Goal: Transaction & Acquisition: Purchase product/service

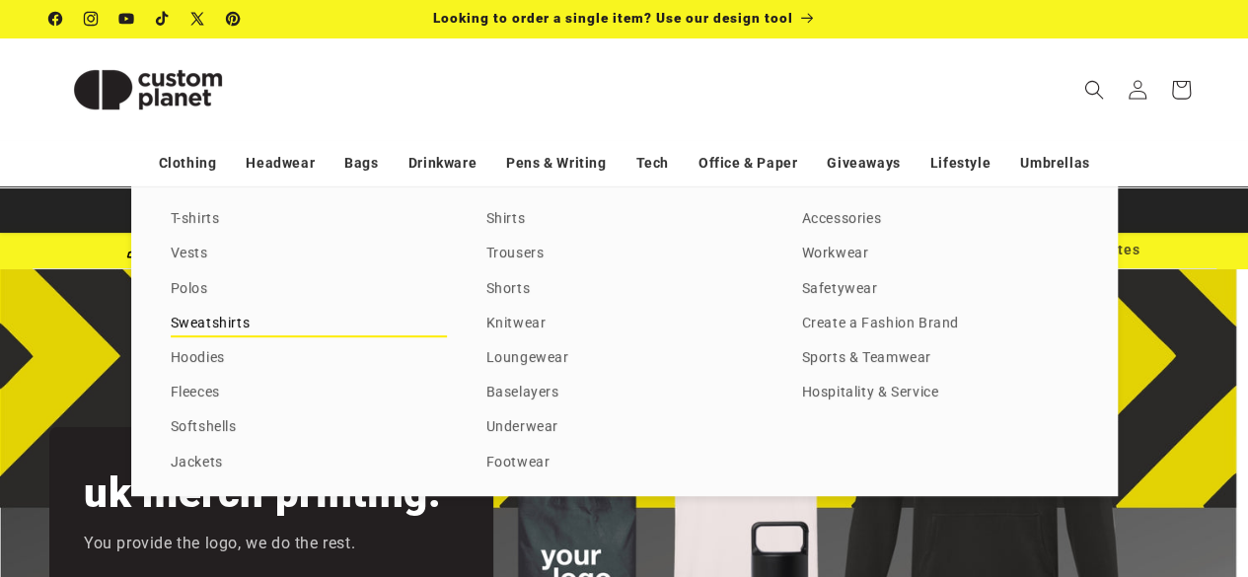
click at [211, 317] on link "Sweatshirts" at bounding box center [309, 324] width 276 height 27
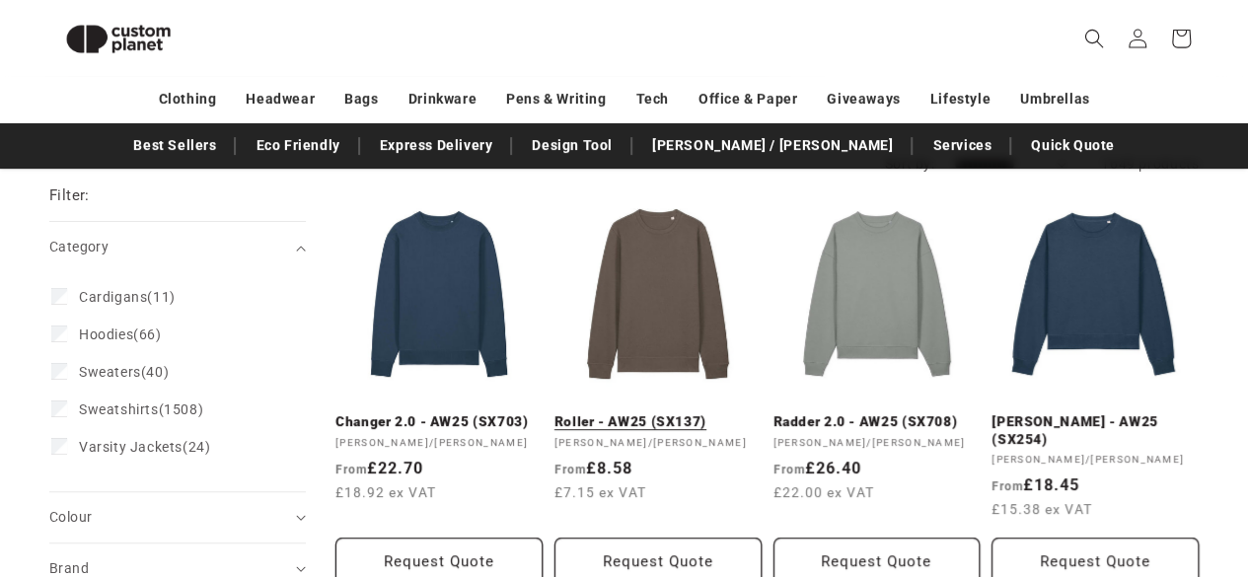
scroll to position [213, 0]
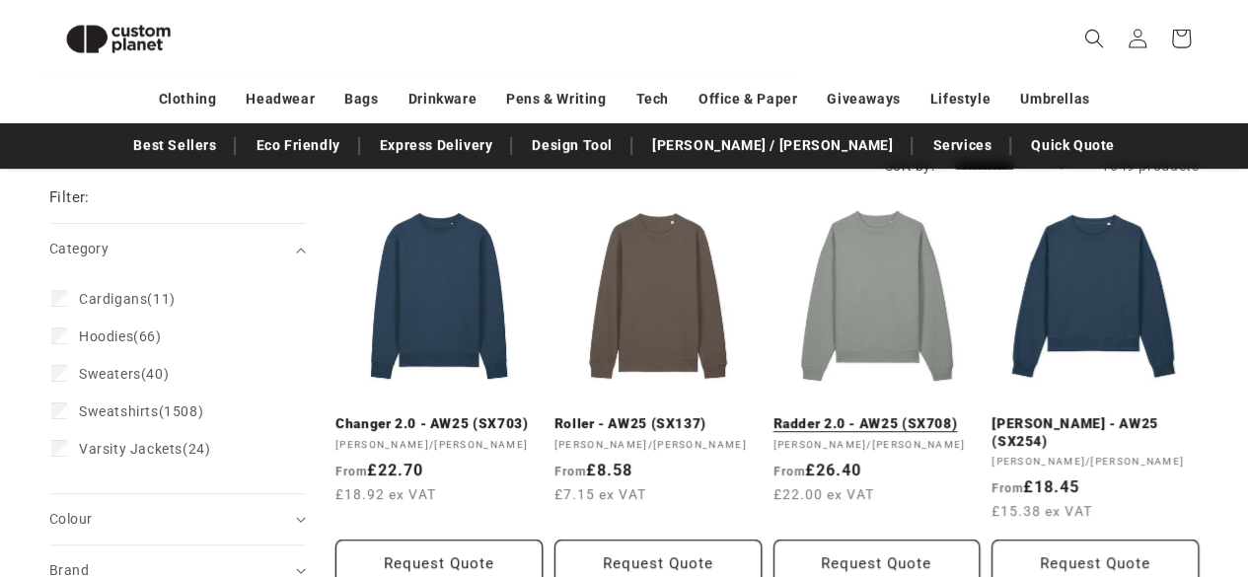
click at [866, 430] on link "Radder 2.0 - AW25 (SX708)" at bounding box center [877, 424] width 207 height 18
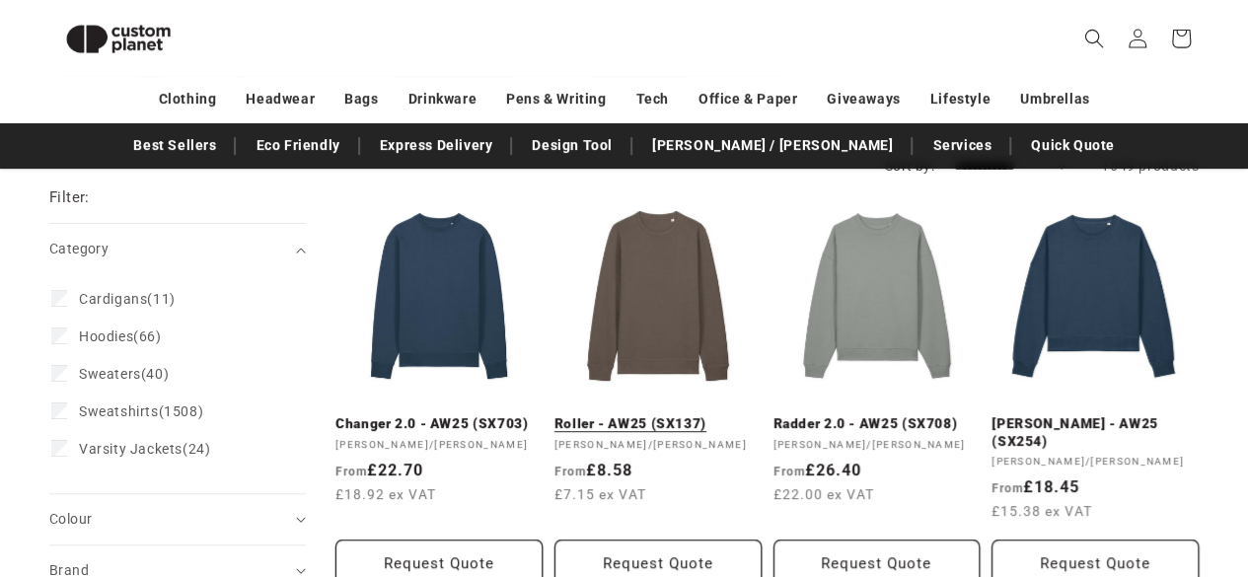
click at [653, 416] on link "Roller - AW25 (SX137)" at bounding box center [658, 424] width 207 height 18
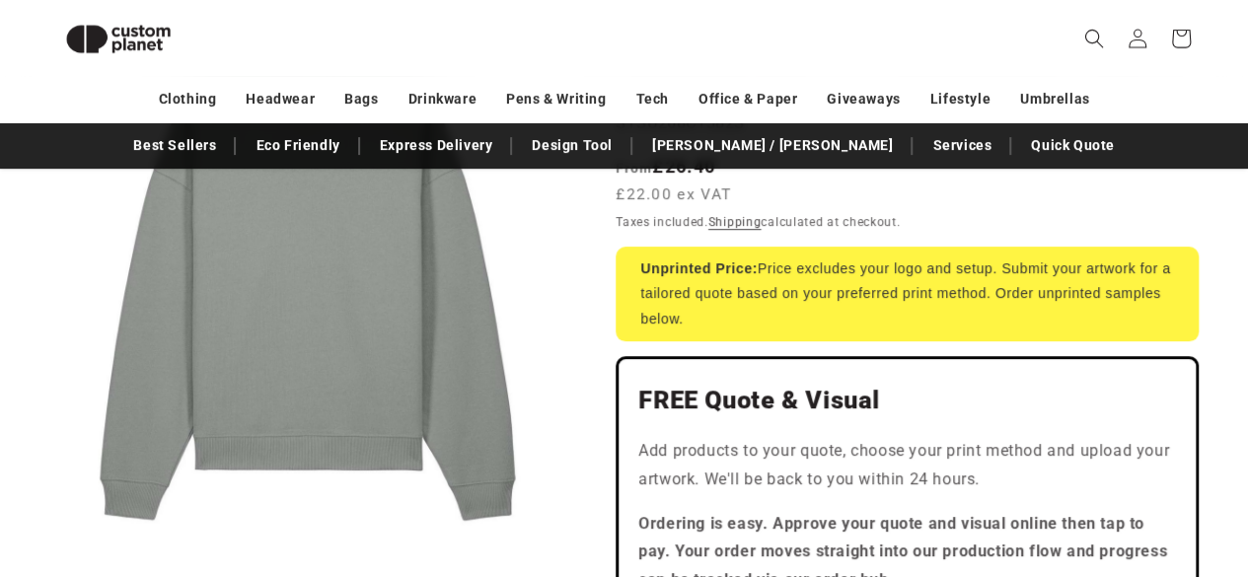
scroll to position [36, 0]
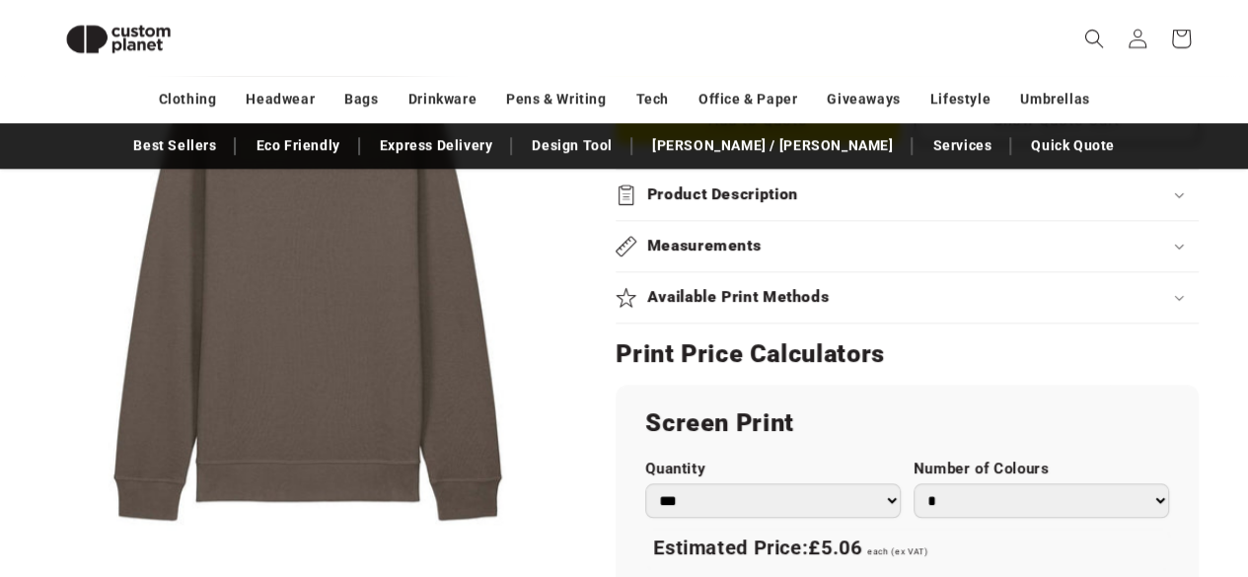
scroll to position [856, 0]
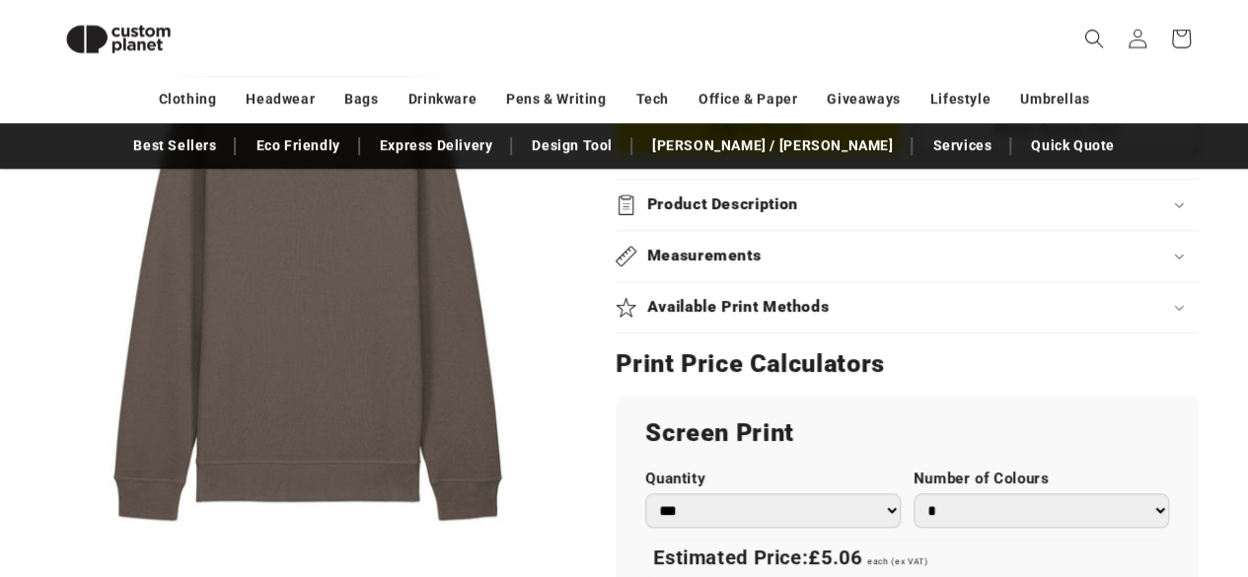
click at [680, 209] on h2 "Product Description" at bounding box center [722, 204] width 151 height 21
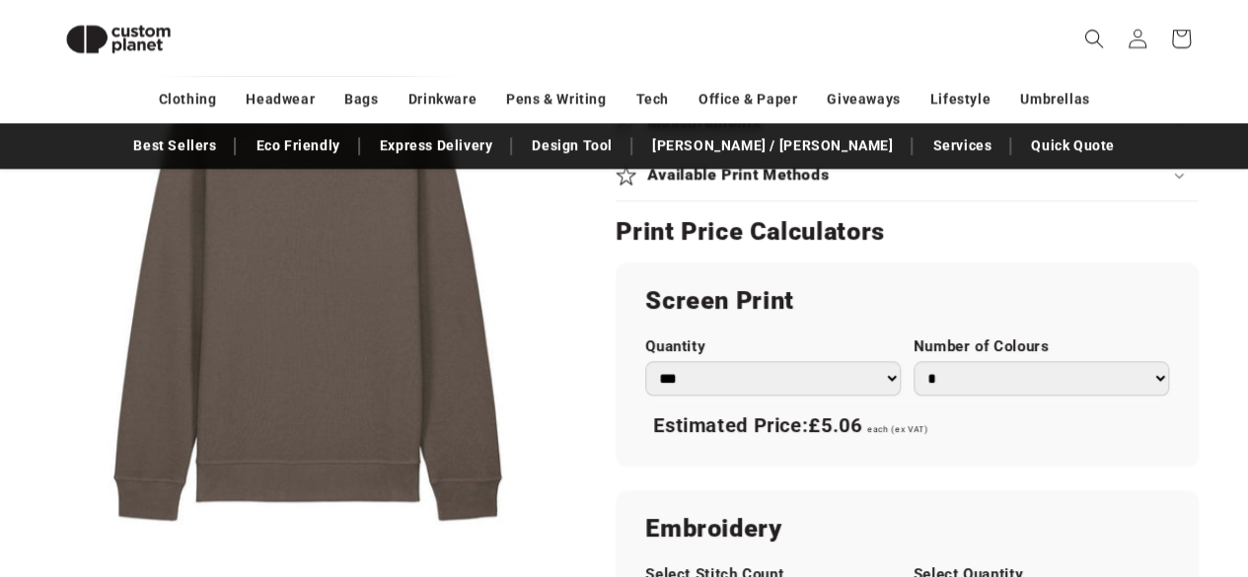
scroll to position [1144, 0]
click at [845, 371] on select "*** *** *** **** **** **** ***** *****" at bounding box center [773, 379] width 256 height 35
click at [1107, 301] on h2 "Screen Print" at bounding box center [907, 302] width 524 height 32
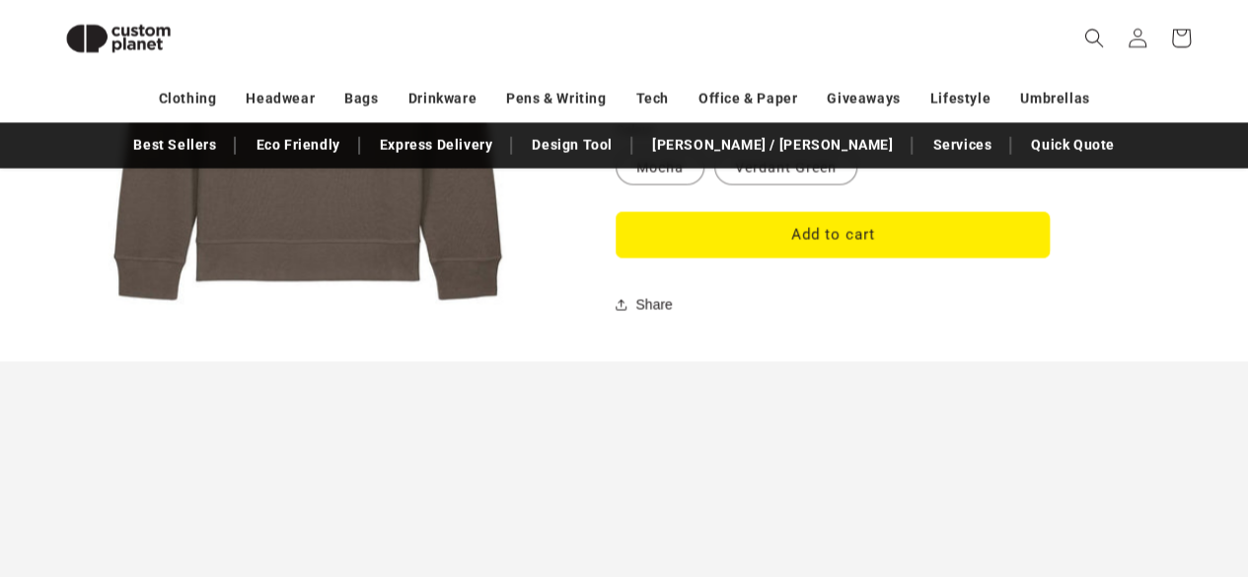
scroll to position [1991, 0]
